Goal: Transaction & Acquisition: Download file/media

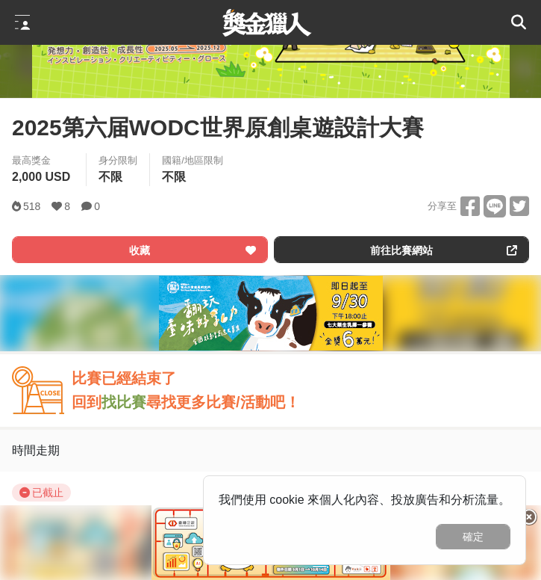
scroll to position [471, 0]
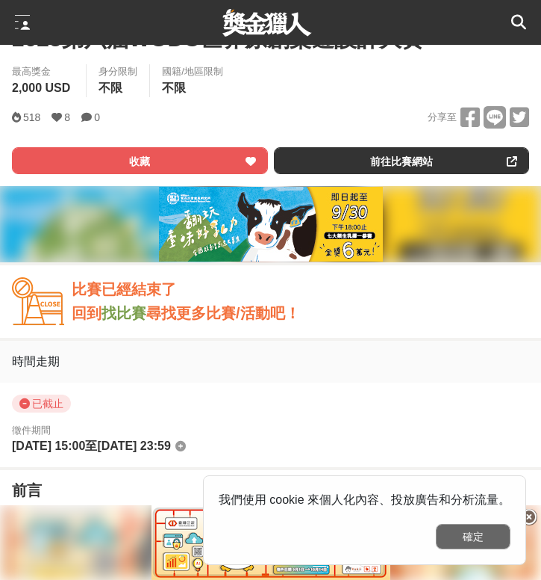
click at [462, 536] on button "確定" at bounding box center [473, 536] width 75 height 25
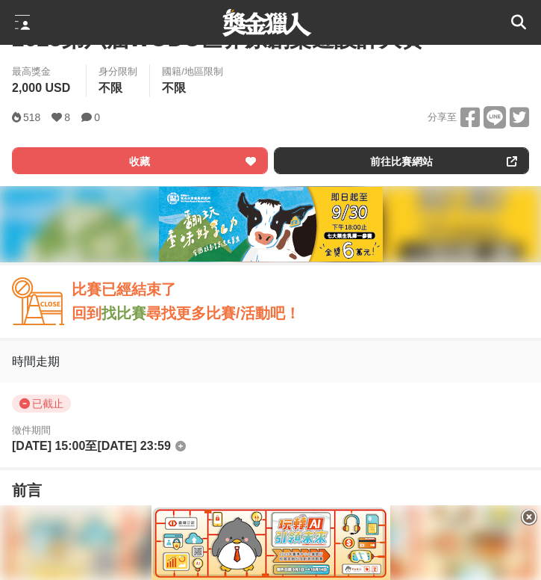
scroll to position [933, 0]
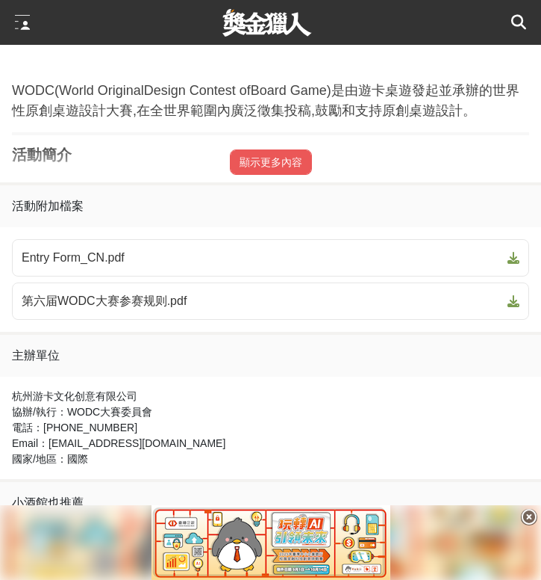
click at [533, 517] on icon at bounding box center [529, 517] width 16 height 16
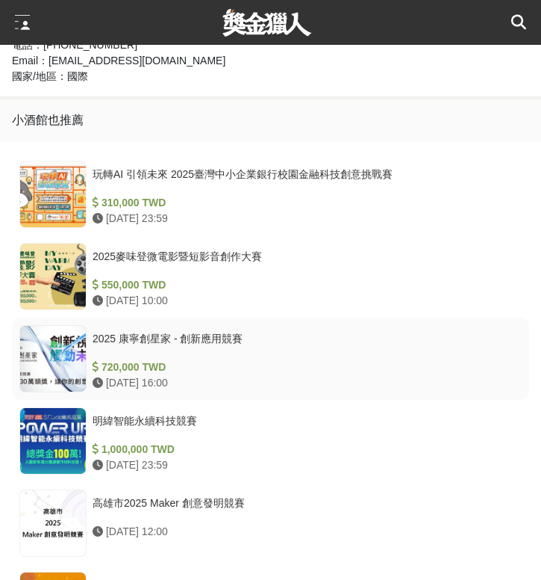
scroll to position [1315, 0]
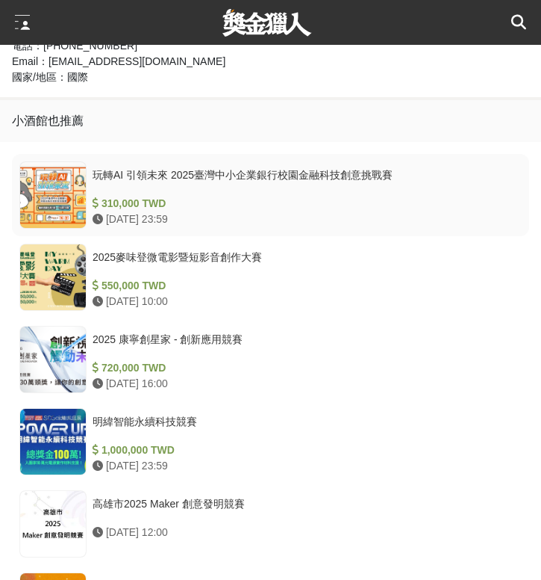
click at [335, 178] on div "玩轉AI 引領未來 2025臺灣中小企業銀行校園金融科技創意挑戰賽" at bounding box center [304, 181] width 423 height 28
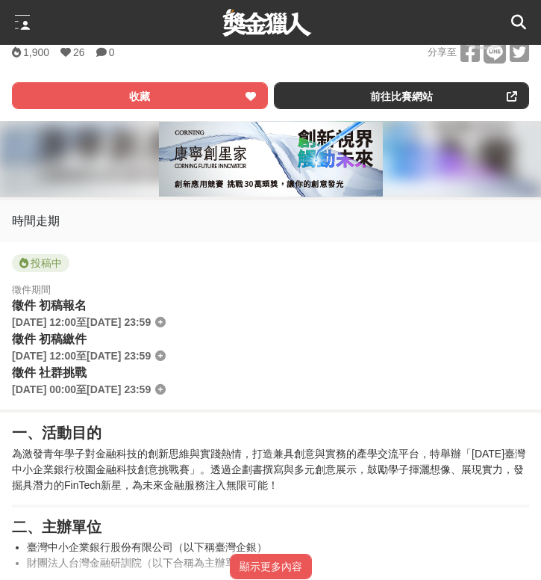
scroll to position [775, 0]
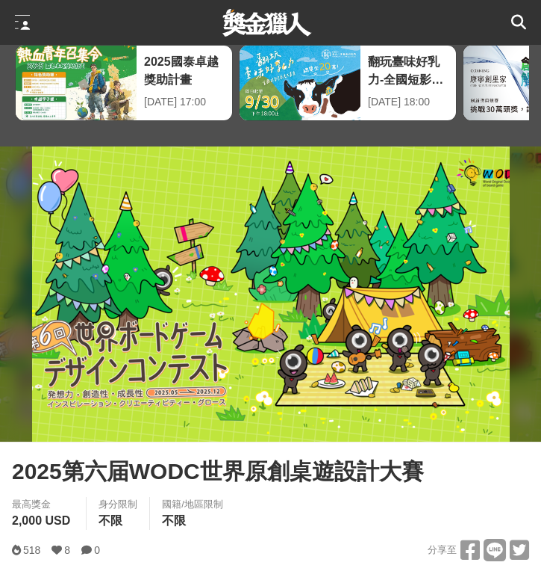
scroll to position [49, 0]
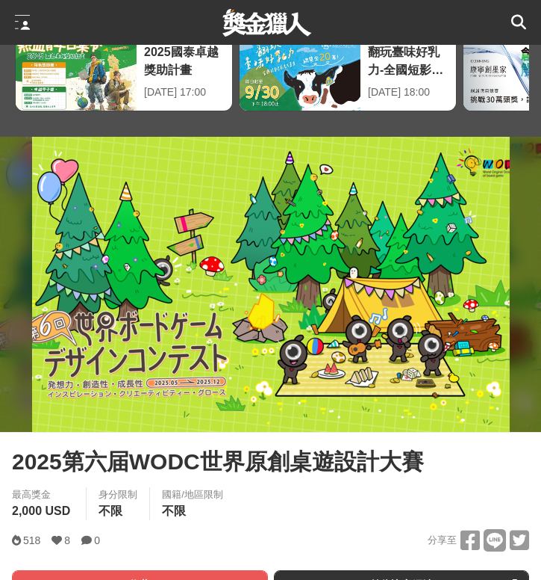
click at [143, 468] on span "2025第六届WODC世界原創桌遊設計大賽" at bounding box center [218, 461] width 412 height 34
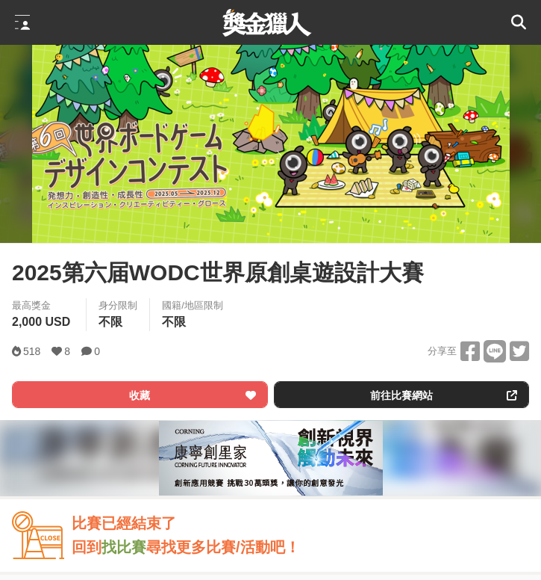
click at [340, 400] on link "前往比賽網站" at bounding box center [402, 394] width 256 height 27
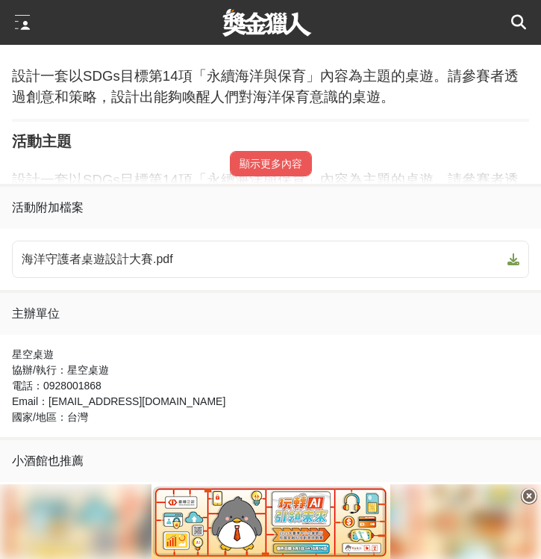
scroll to position [963, 0]
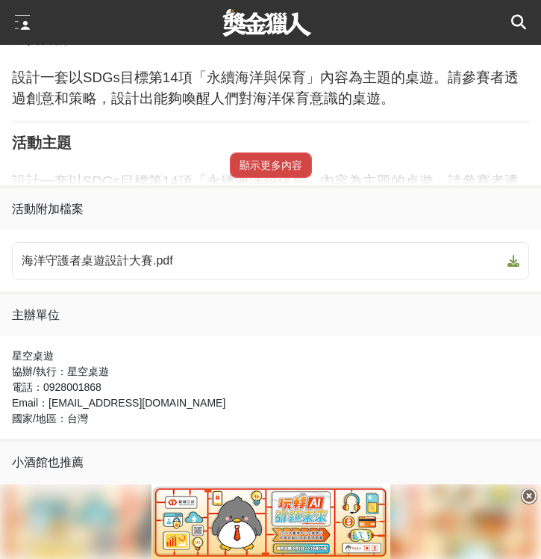
click at [294, 161] on button "顯示更多內容" at bounding box center [271, 164] width 82 height 25
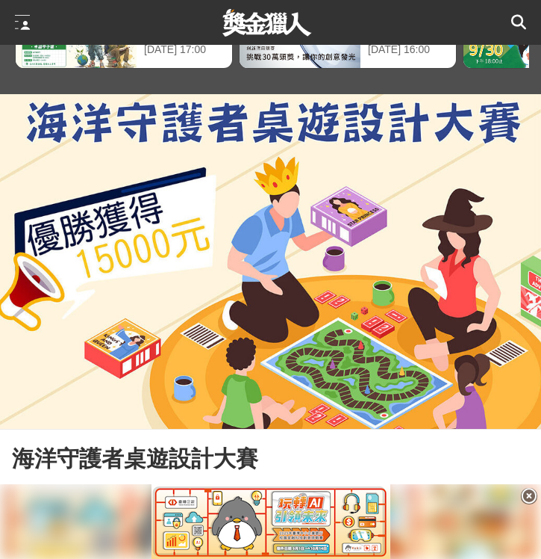
scroll to position [16, 0]
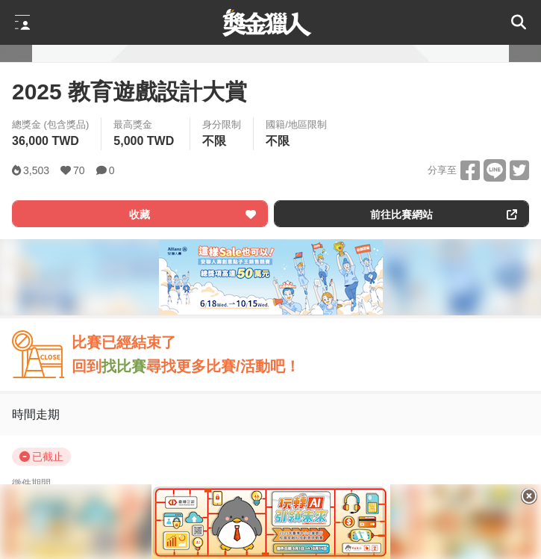
scroll to position [707, 0]
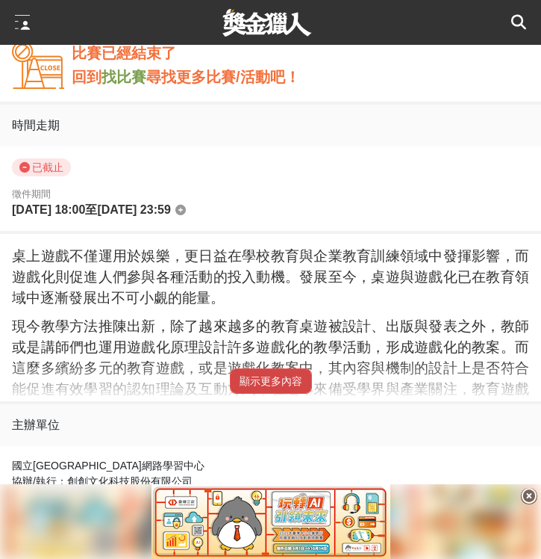
click at [270, 387] on button "顯示更多內容" at bounding box center [271, 380] width 82 height 25
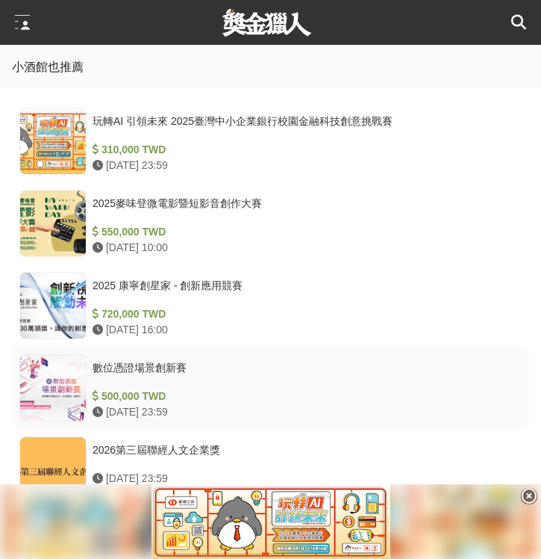
scroll to position [3003, 0]
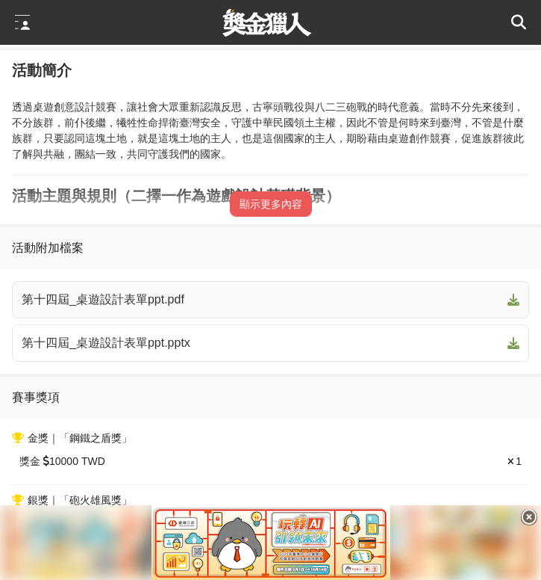
scroll to position [814, 0]
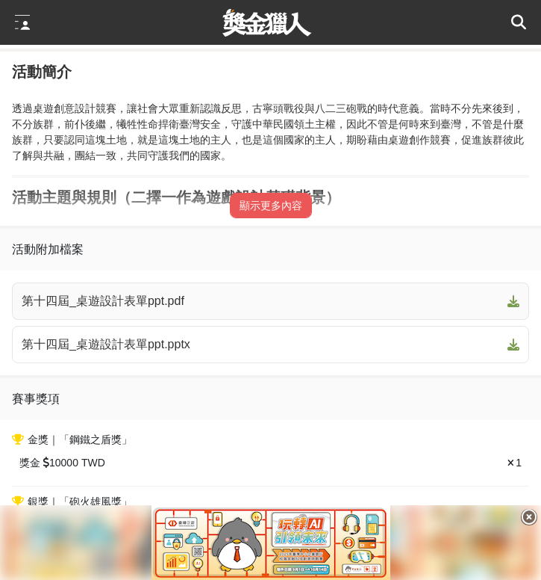
click at [173, 303] on span "第十四屆_桌遊設計表單ppt.pdf" at bounding box center [262, 301] width 480 height 18
click at [516, 301] on icon at bounding box center [514, 301] width 12 height 12
click at [522, 302] on link "第十四屆_桌遊設計表單ppt.pdf" at bounding box center [271, 300] width 518 height 37
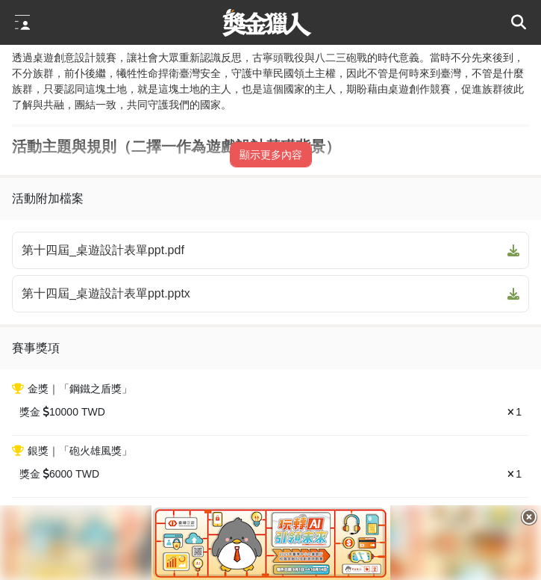
scroll to position [862, 0]
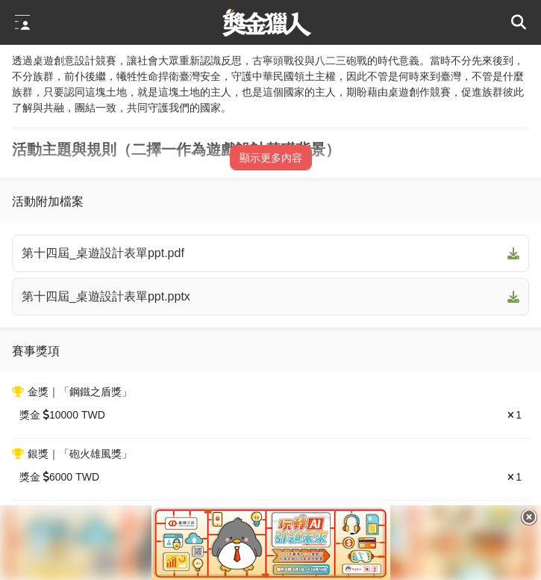
click at [162, 302] on span "第十四屆_桌遊設計表單ppt.pptx" at bounding box center [262, 297] width 480 height 18
